Goal: Task Accomplishment & Management: Manage account settings

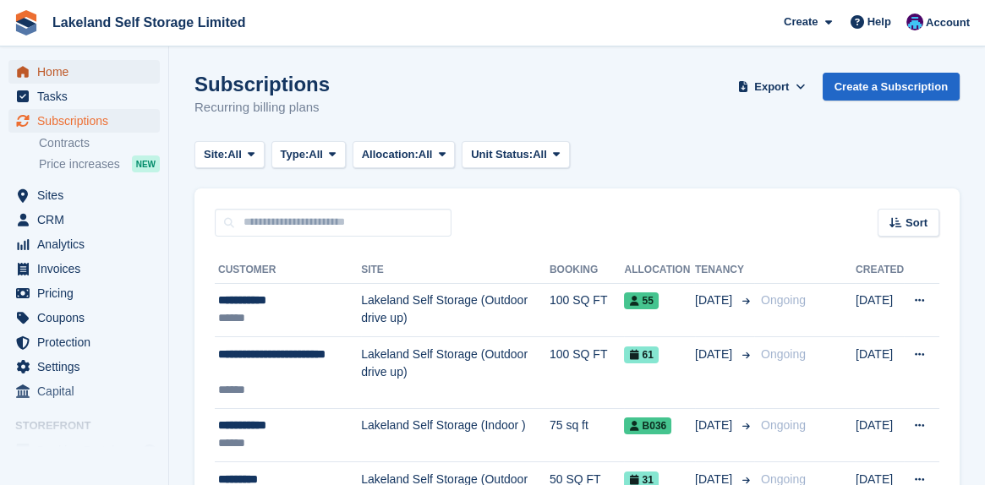
click at [52, 73] on span "Home" at bounding box center [87, 72] width 101 height 24
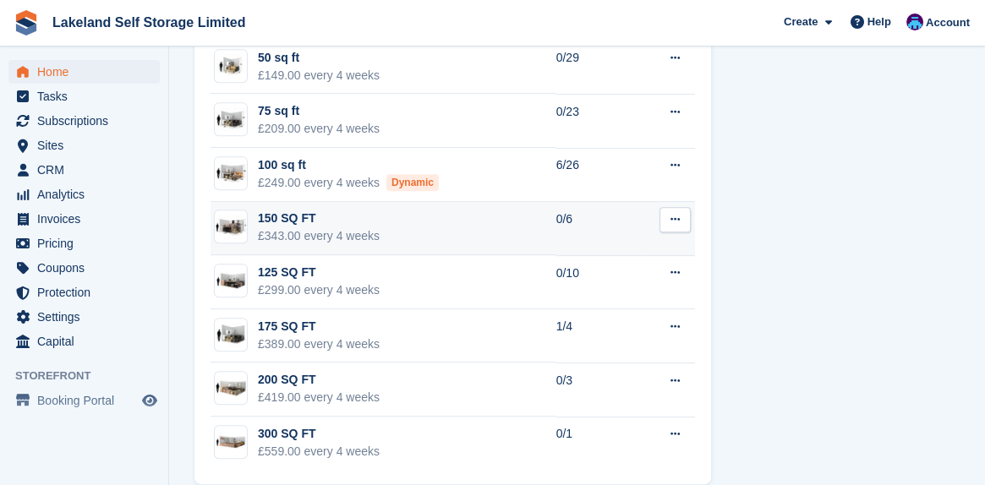
scroll to position [1512, 0]
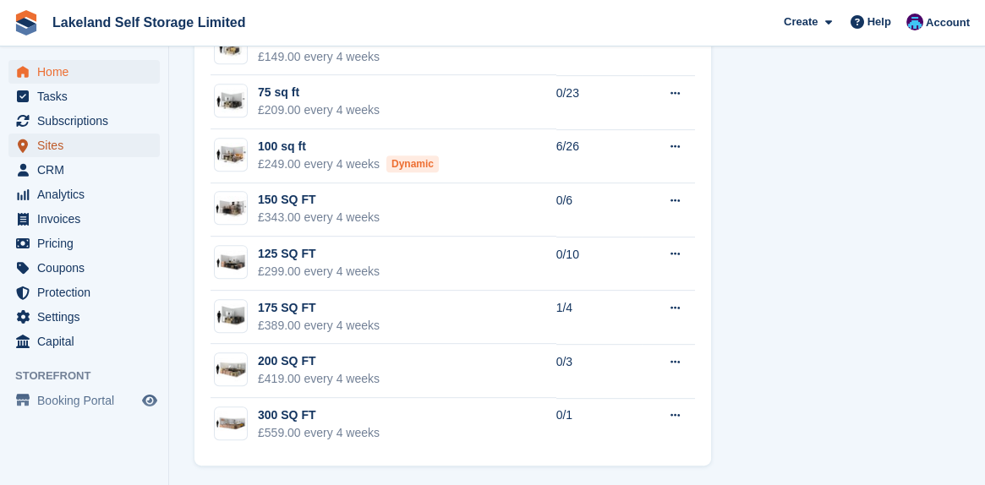
click at [70, 142] on span "Sites" at bounding box center [87, 146] width 101 height 24
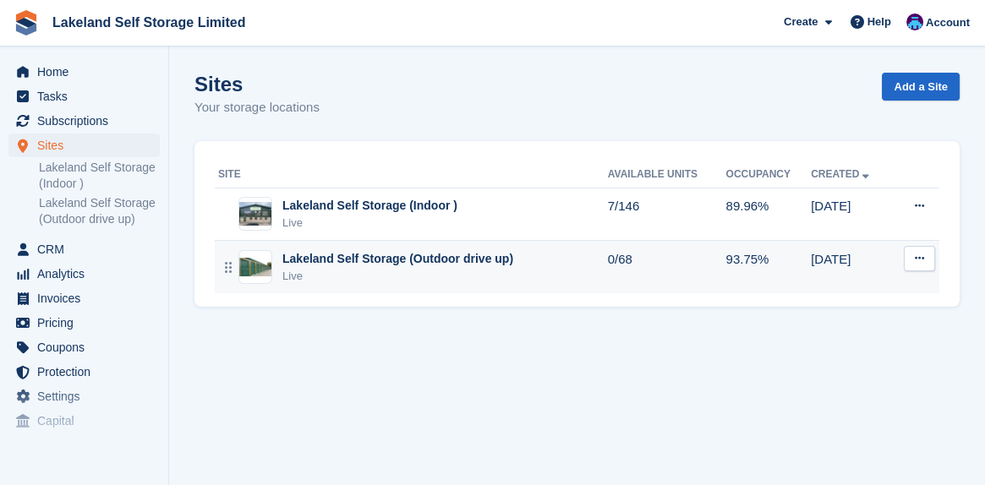
click at [425, 257] on div "Lakeland Self Storage (Outdoor drive up)" at bounding box center [397, 259] width 231 height 18
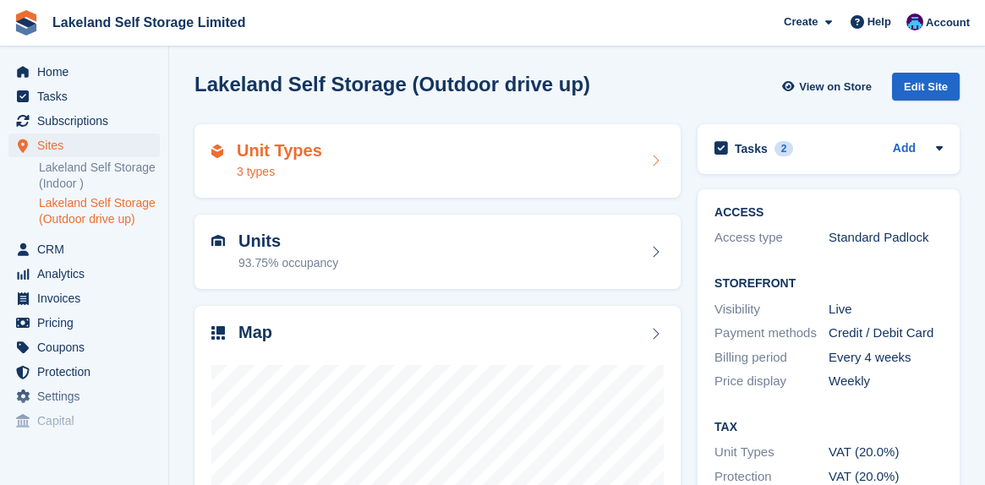
click at [414, 145] on div "Unit Types 3 types" at bounding box center [437, 161] width 452 height 41
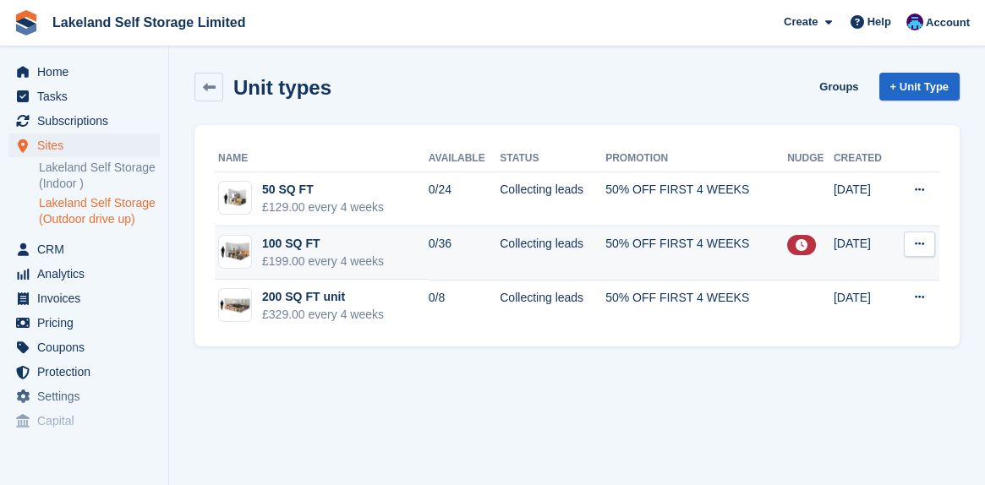
click at [796, 244] on icon at bounding box center [802, 245] width 12 height 12
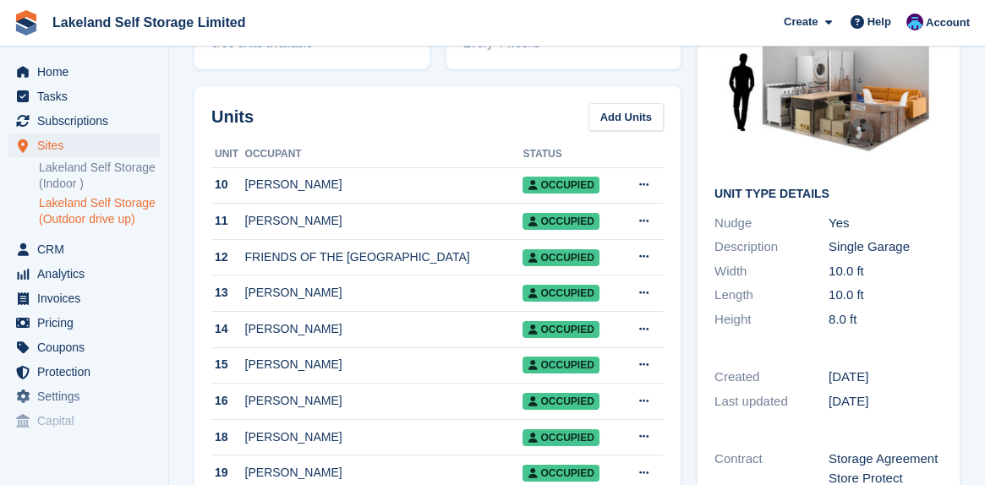
scroll to position [254, 0]
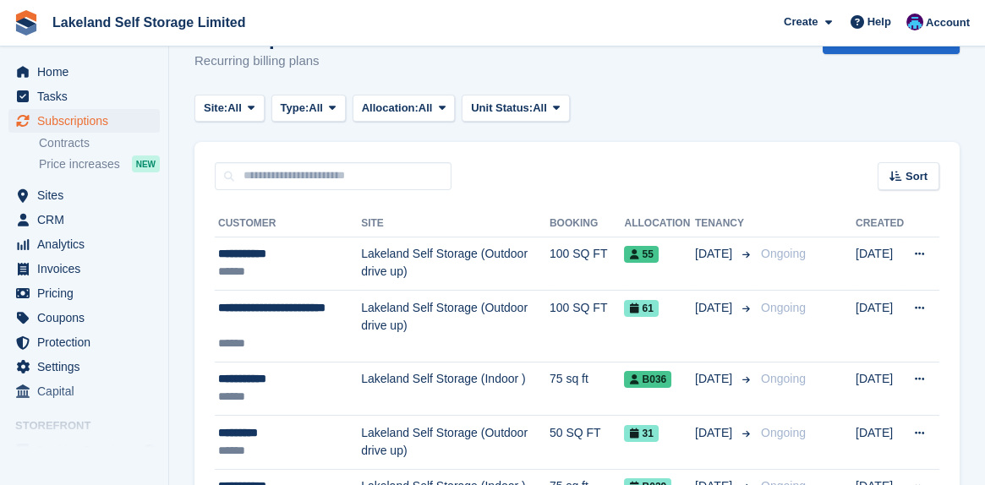
scroll to position [85, 0]
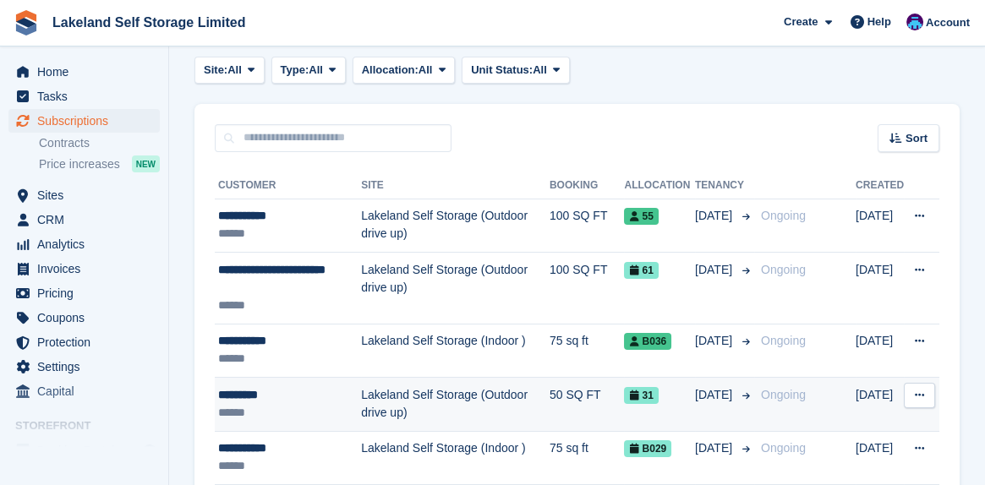
click at [249, 396] on div "*********" at bounding box center [289, 395] width 143 height 18
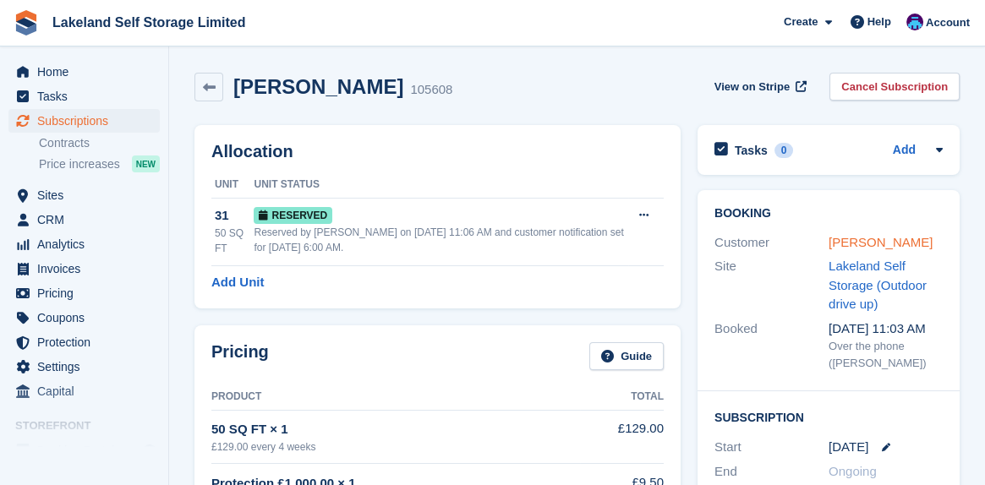
click at [861, 240] on link "Sam Arlow" at bounding box center [881, 242] width 104 height 14
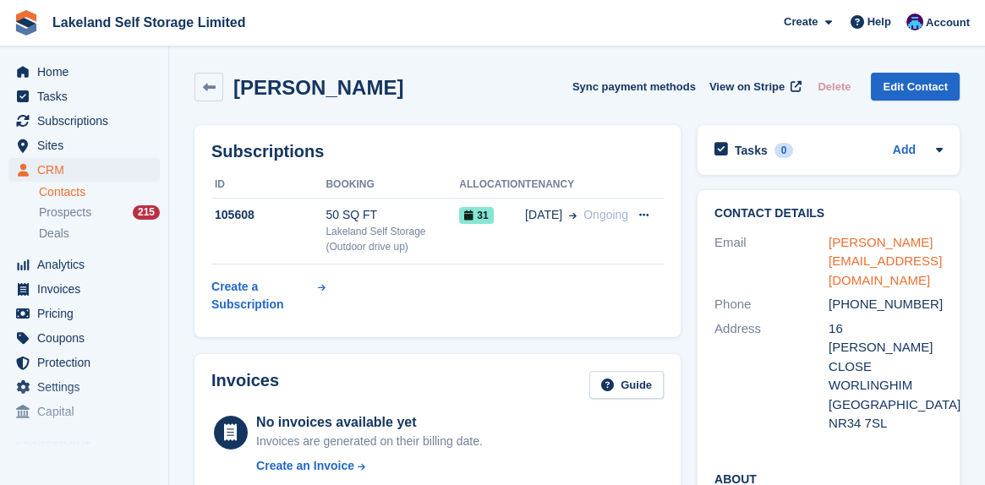
click at [859, 245] on link "sam@titerra.com" at bounding box center [885, 261] width 113 height 52
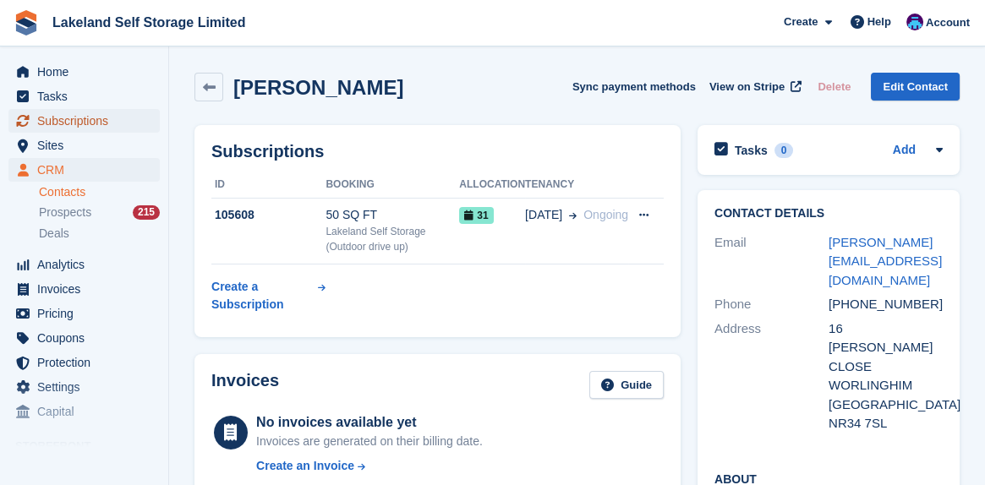
click at [59, 117] on span "Subscriptions" at bounding box center [87, 121] width 101 height 24
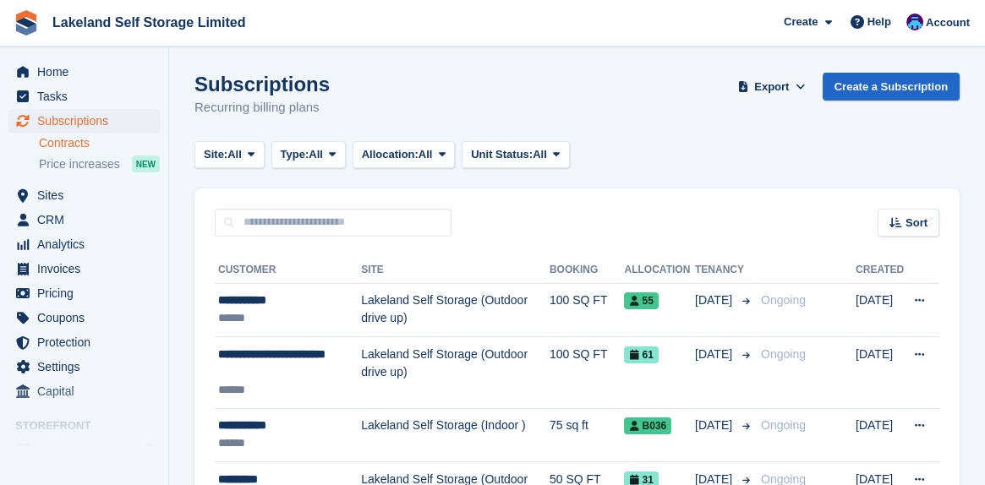
click at [68, 145] on link "Contracts" at bounding box center [99, 143] width 121 height 16
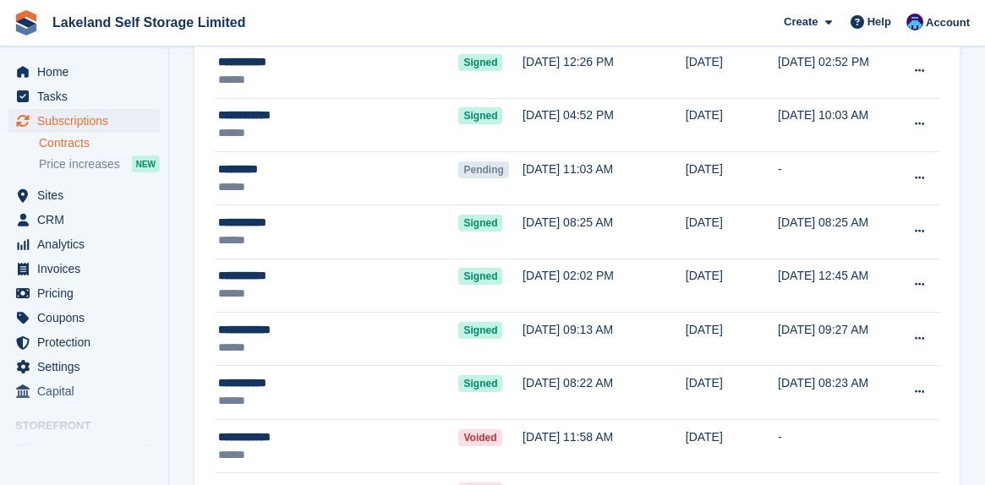
scroll to position [254, 0]
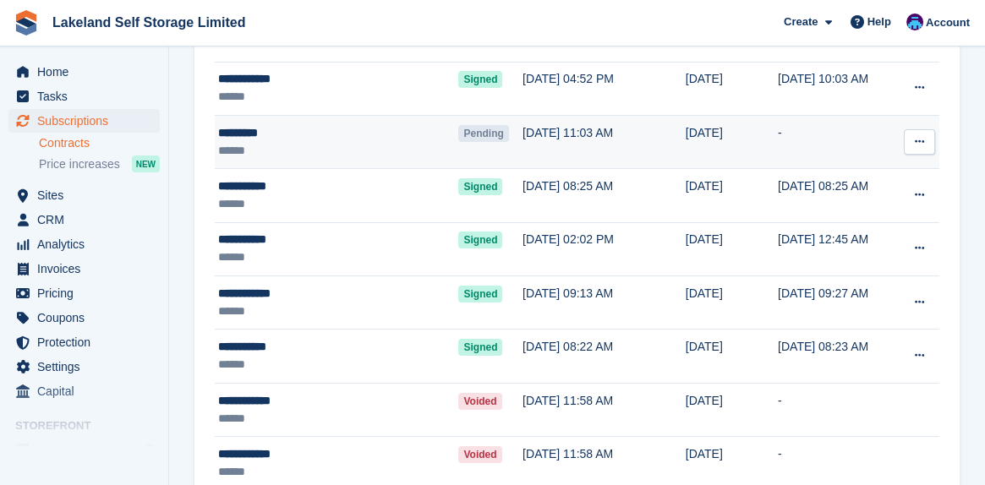
click at [918, 140] on icon at bounding box center [919, 141] width 9 height 11
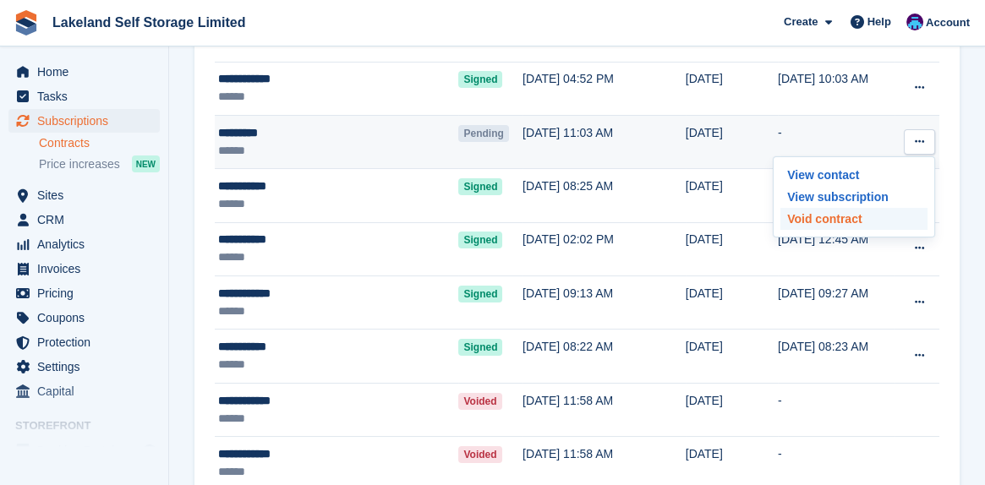
click at [815, 217] on p "Void contract" at bounding box center [854, 219] width 147 height 22
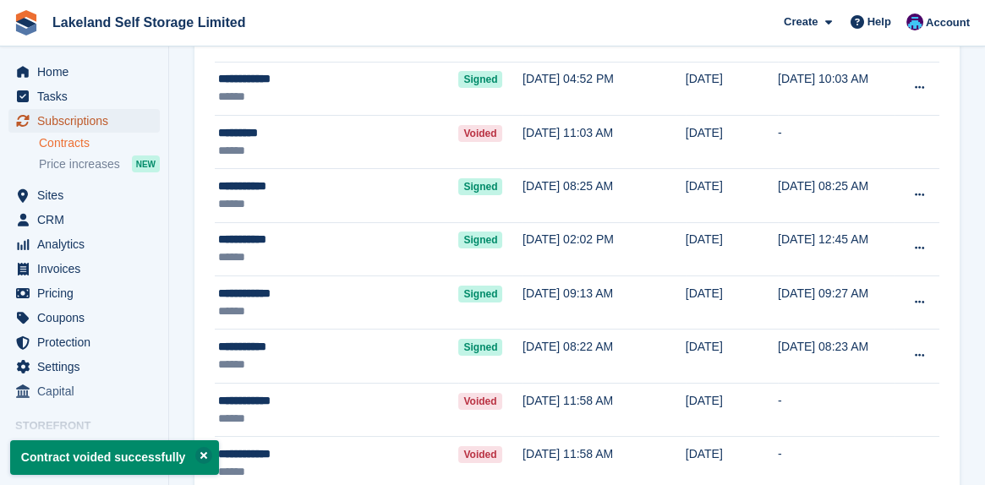
click at [76, 122] on span "Subscriptions" at bounding box center [87, 121] width 101 height 24
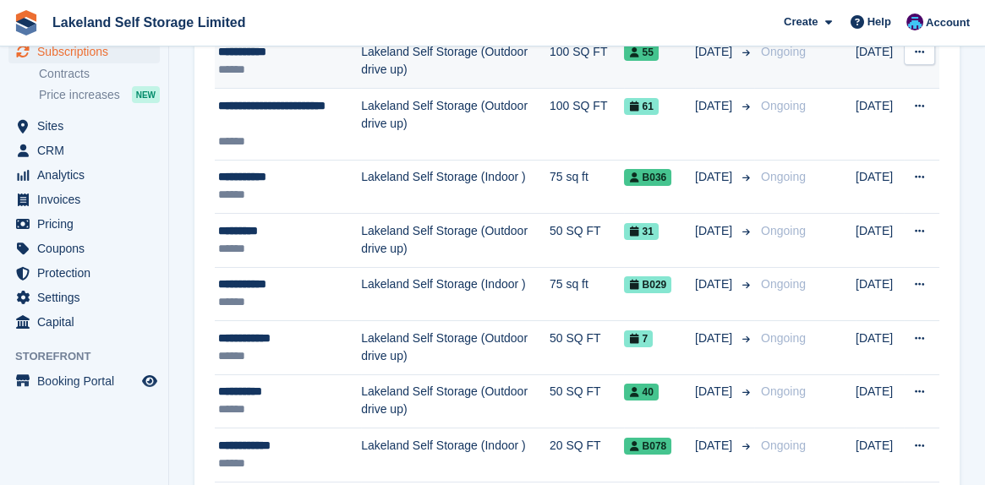
scroll to position [254, 0]
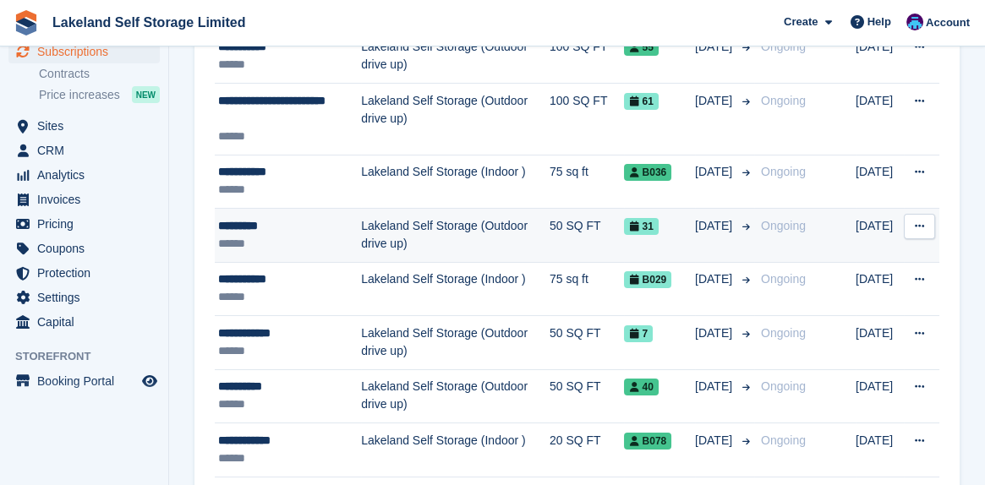
click at [260, 222] on div "*********" at bounding box center [289, 226] width 143 height 18
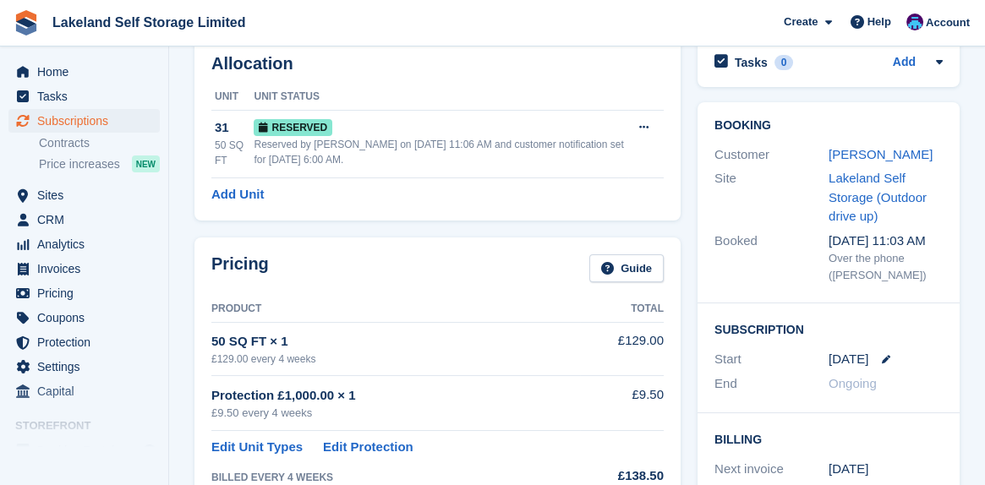
scroll to position [85, 0]
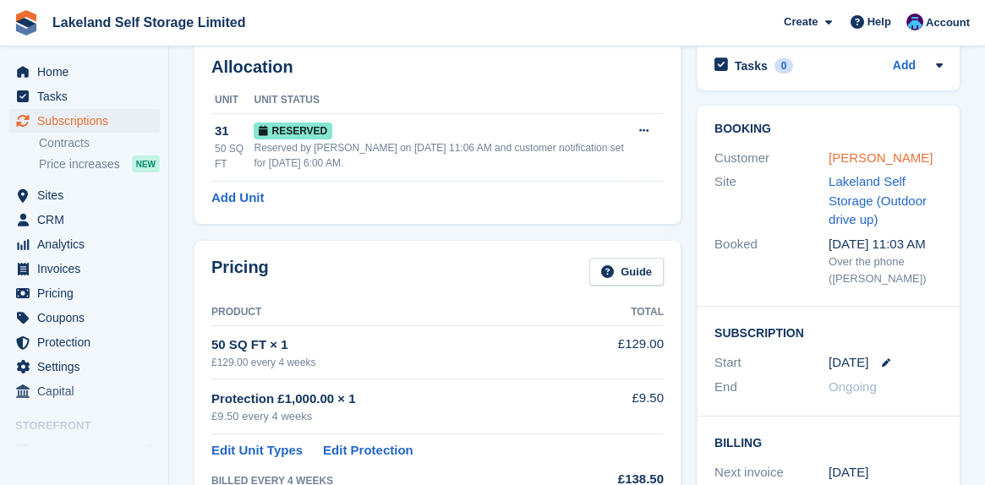
click at [865, 159] on link "[PERSON_NAME]" at bounding box center [881, 158] width 104 height 14
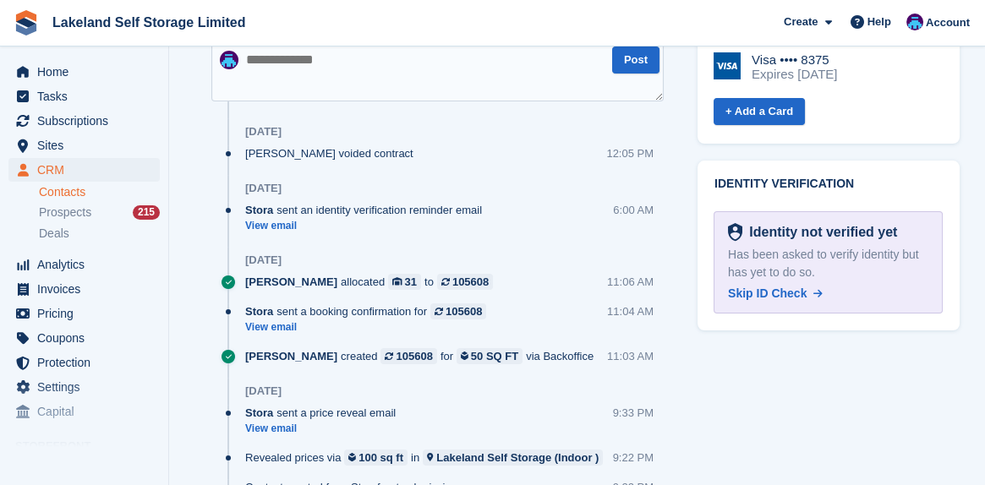
scroll to position [846, 0]
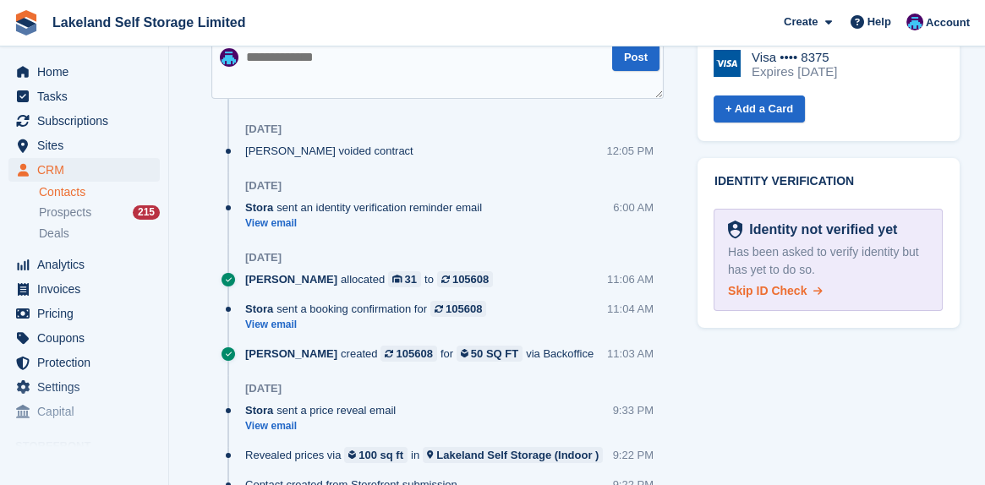
click at [759, 284] on span "Skip ID Check" at bounding box center [767, 291] width 79 height 14
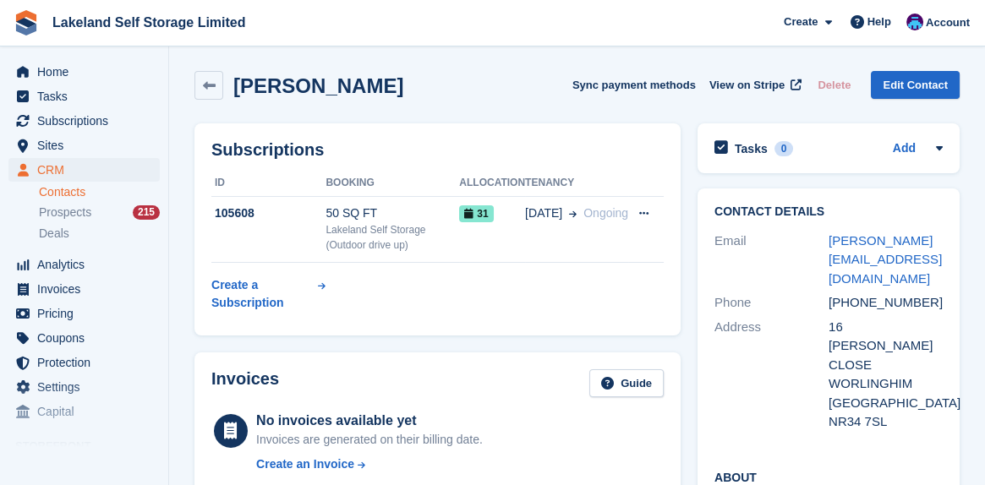
scroll to position [0, 0]
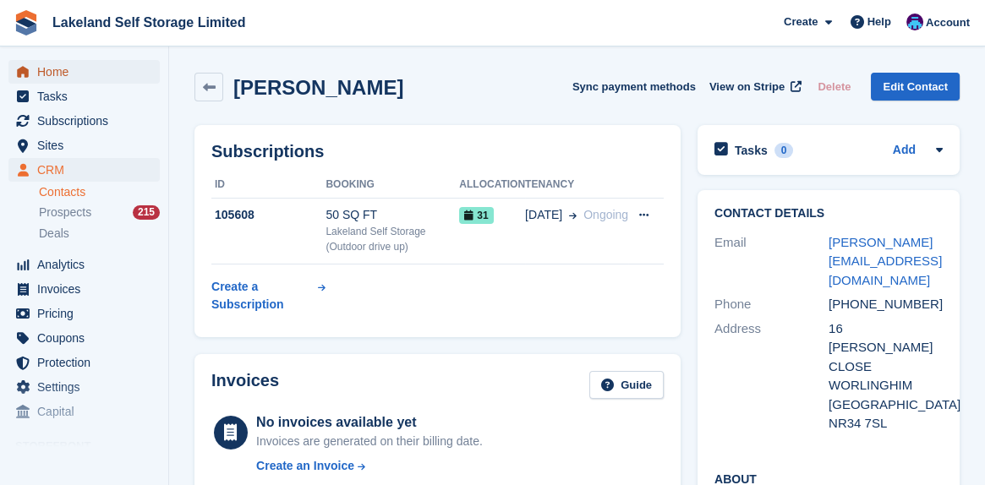
click at [60, 70] on span "Home" at bounding box center [87, 72] width 101 height 24
